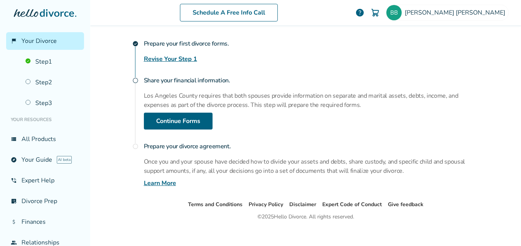
scroll to position [127, 0]
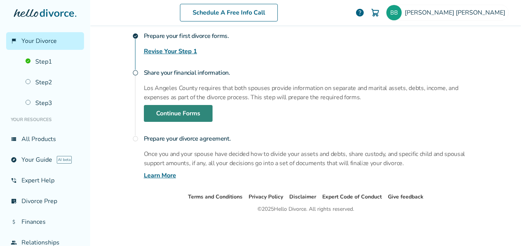
click at [194, 114] on link "Continue Forms" at bounding box center [178, 113] width 69 height 17
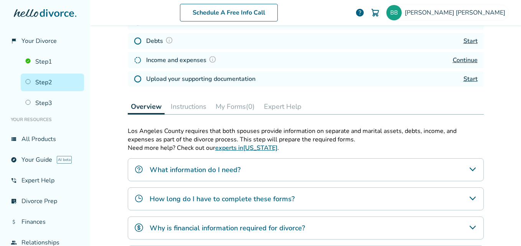
scroll to position [38, 0]
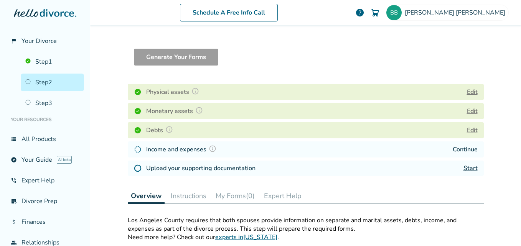
click at [475, 148] on link "Continue" at bounding box center [465, 150] width 25 height 8
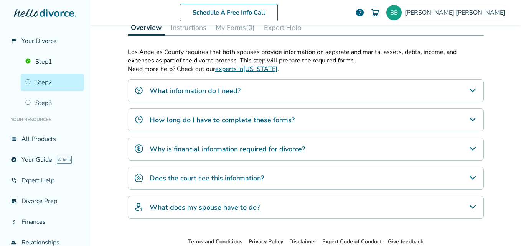
scroll to position [205, 0]
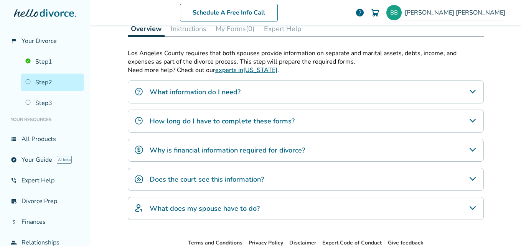
drag, startPoint x: 493, startPoint y: 203, endPoint x: 491, endPoint y: 167, distance: 35.3
click at [491, 167] on div "Schedule A Free Info Call Bridget Berg help Schedule A Free Call Bridget Berg b…" at bounding box center [305, 123] width 431 height 246
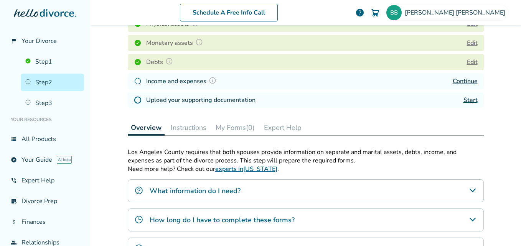
scroll to position [103, 0]
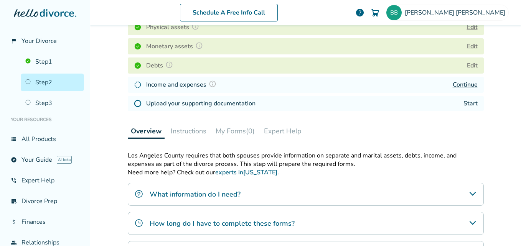
click at [456, 83] on link "Continue" at bounding box center [465, 85] width 25 height 8
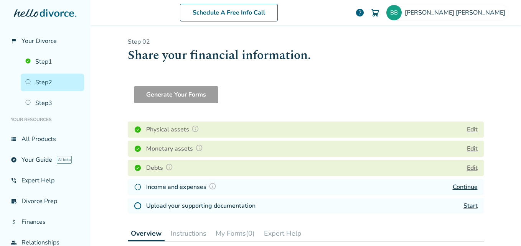
click at [468, 207] on link "Start" at bounding box center [471, 206] width 14 height 8
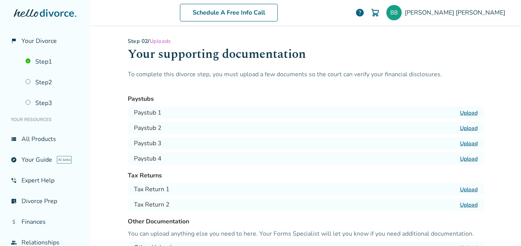
click at [468, 112] on label "Upload" at bounding box center [469, 112] width 18 height 7
click at [0, 0] on input "Upload" at bounding box center [0, 0] width 0 height 0
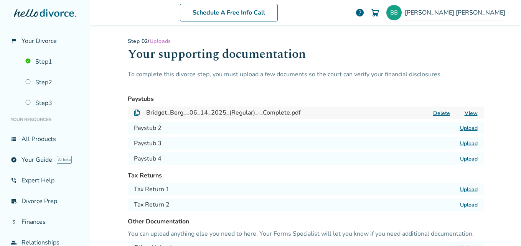
click at [465, 129] on label "Upload" at bounding box center [469, 128] width 18 height 7
click at [0, 0] on input "Upload" at bounding box center [0, 0] width 0 height 0
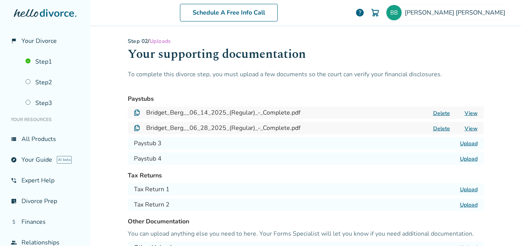
click at [468, 145] on label "Upload" at bounding box center [469, 143] width 18 height 7
click at [0, 0] on input "Upload" at bounding box center [0, 0] width 0 height 0
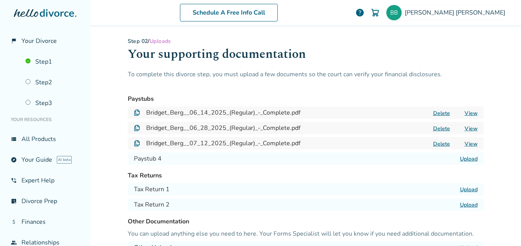
click at [467, 162] on label "Upload" at bounding box center [469, 158] width 18 height 7
click at [0, 0] on input "Upload" at bounding box center [0, 0] width 0 height 0
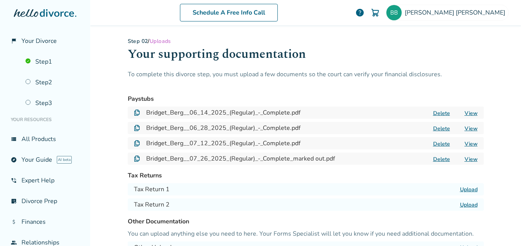
click at [465, 187] on label "Upload" at bounding box center [469, 189] width 18 height 7
click at [0, 0] on input "Upload" at bounding box center [0, 0] width 0 height 0
click at [470, 203] on label "Upload" at bounding box center [469, 205] width 18 height 7
click at [0, 0] on input "Upload" at bounding box center [0, 0] width 0 height 0
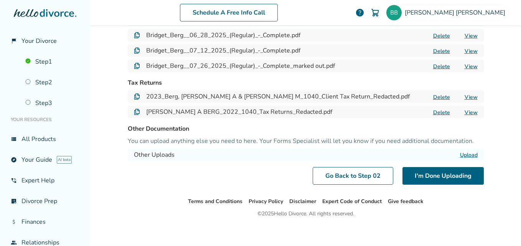
scroll to position [98, 0]
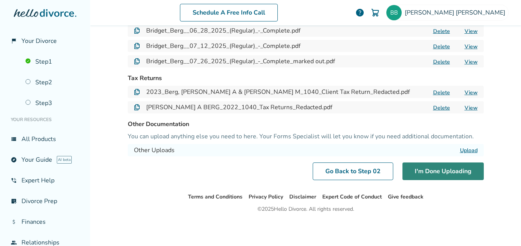
click at [440, 174] on button "I'm Done Uploading" at bounding box center [443, 172] width 81 height 18
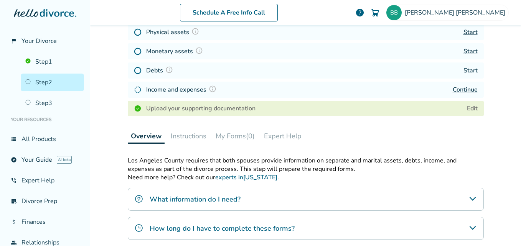
scroll to position [38, 0]
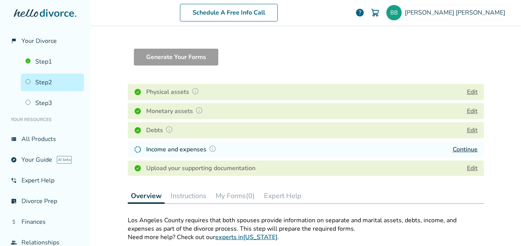
click at [464, 147] on link "Continue" at bounding box center [465, 150] width 25 height 8
